Goal: Find specific page/section: Find specific page/section

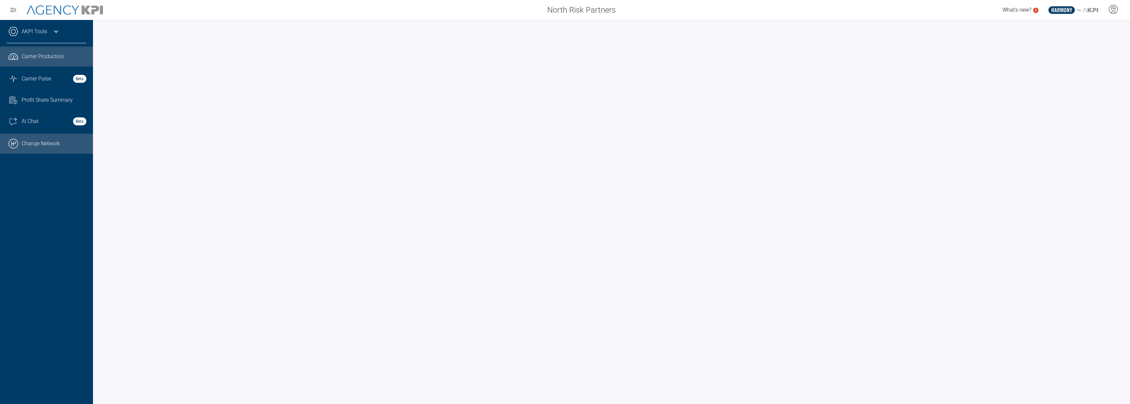
click at [75, 139] on link ".cls-1{fill:none;stroke:#000;stroke-linecap:round;stroke-linejoin:round;stroke-…" at bounding box center [46, 144] width 93 height 20
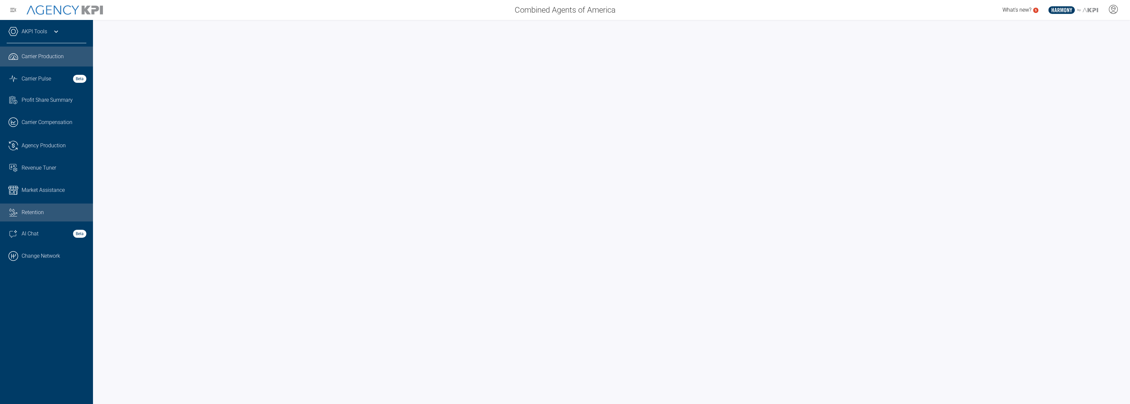
click at [52, 210] on div "Retention" at bounding box center [54, 212] width 65 height 8
click at [34, 233] on span "AI Chat" at bounding box center [30, 234] width 17 height 8
